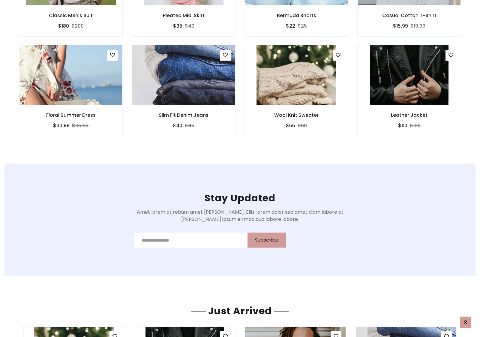
scroll to position [903, 0]
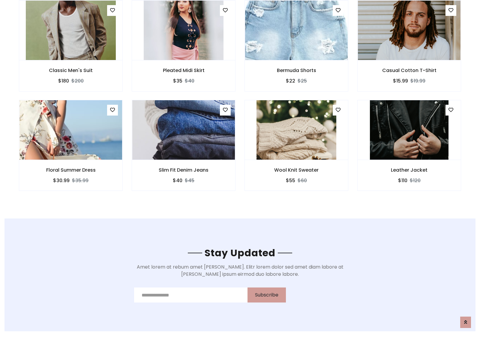
click at [240, 102] on div "Wool Knit Sweater $55 $60" at bounding box center [296, 149] width 113 height 99
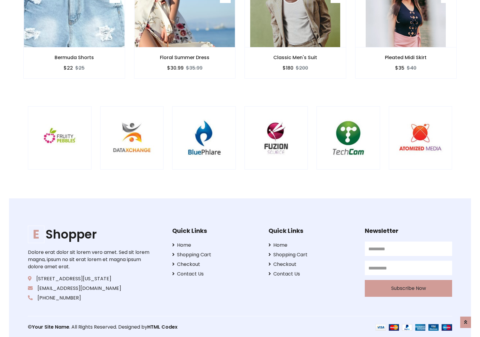
scroll to position [1141, 0]
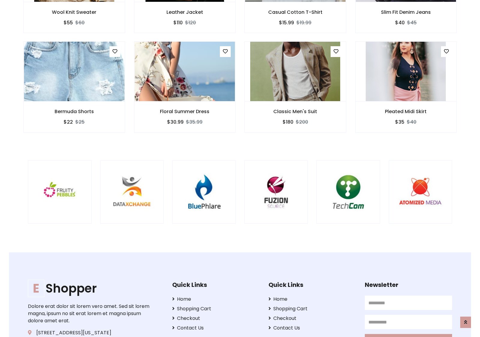
click at [240, 168] on div at bounding box center [316, 192] width 1442 height 64
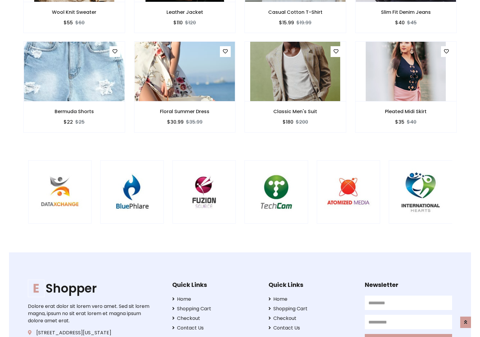
click at [240, 168] on div at bounding box center [244, 192] width 1442 height 64
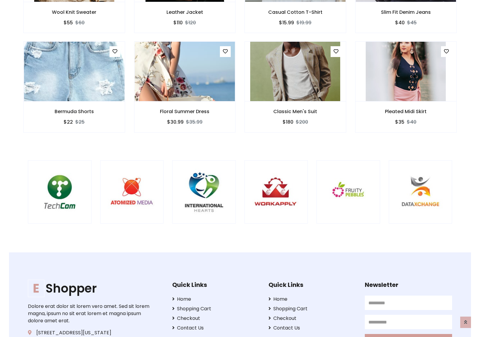
scroll to position [0, 0]
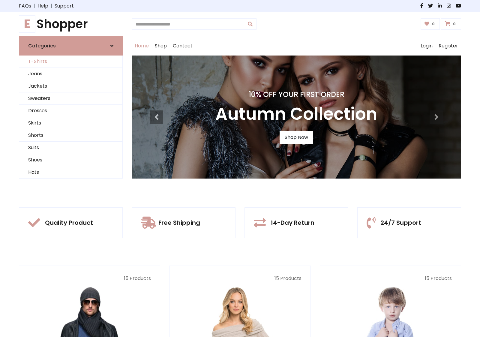
click at [71, 61] on link "T-Shirts" at bounding box center [70, 61] width 103 height 12
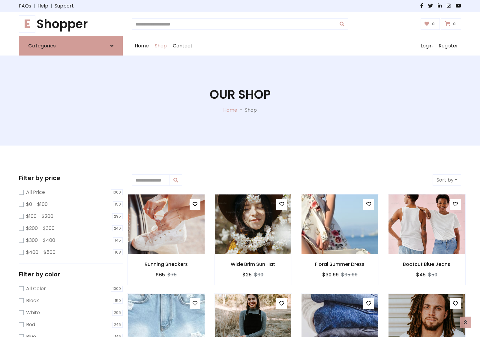
scroll to position [240, 0]
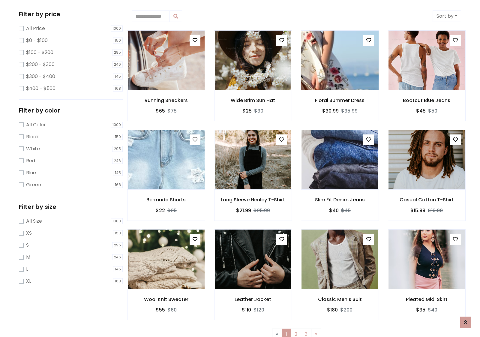
scroll to position [0, 0]
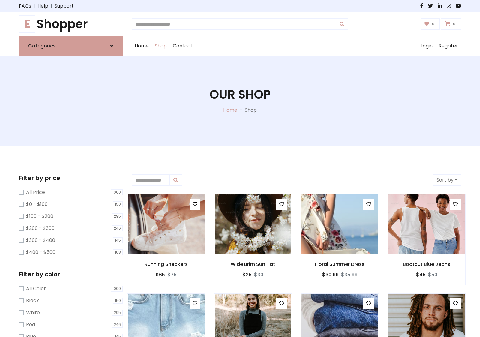
click at [71, 24] on h1 "E Shopper" at bounding box center [71, 24] width 104 height 14
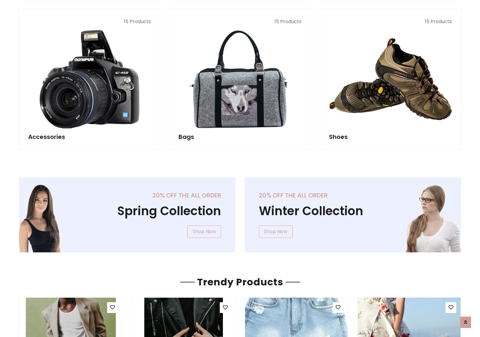
scroll to position [583, 0]
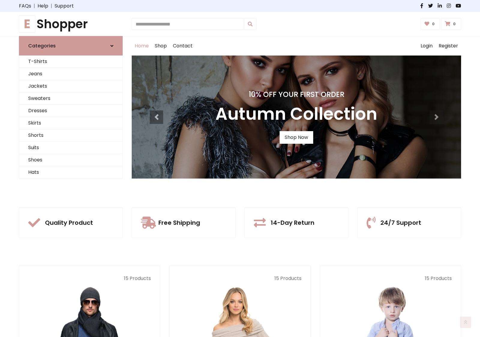
scroll to position [197, 0]
